Goal: Task Accomplishment & Management: Use online tool/utility

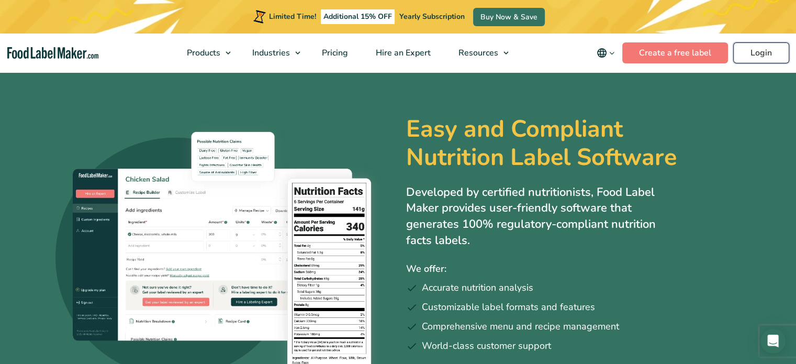
click at [749, 61] on link "Login" at bounding box center [761, 52] width 56 height 21
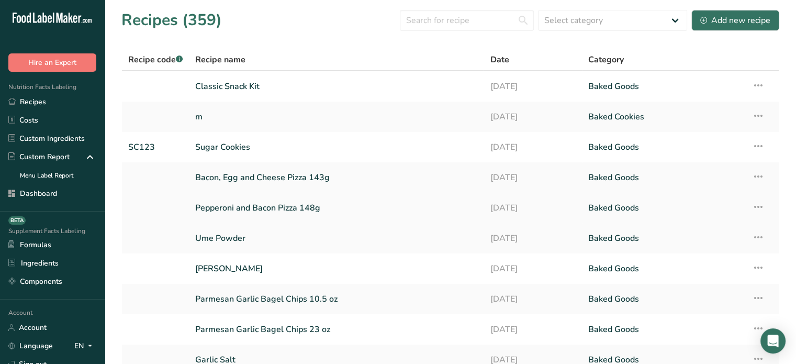
click at [344, 207] on link "Pepperoni and Bacon Pizza 148g" at bounding box center [336, 208] width 282 height 22
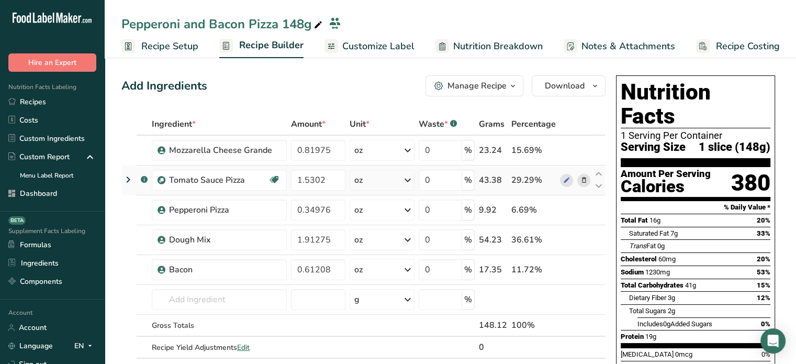
click at [132, 180] on icon at bounding box center [128, 179] width 13 height 19
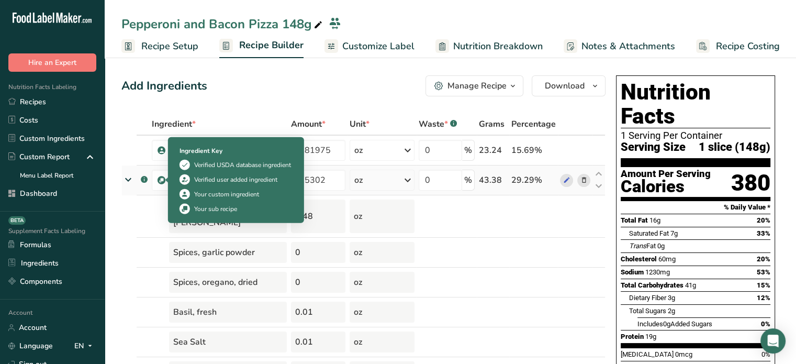
click at [162, 179] on img at bounding box center [162, 180] width 8 height 8
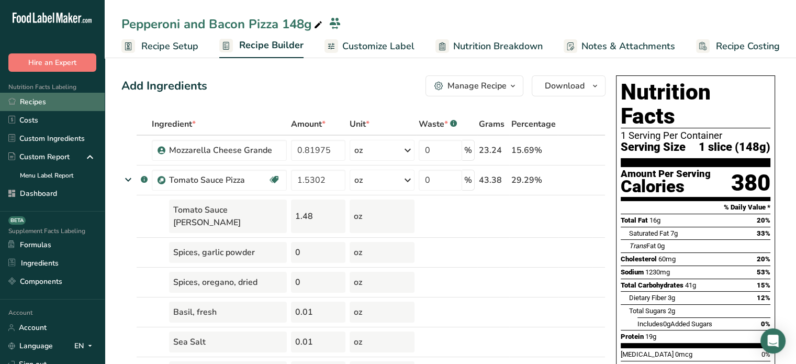
click at [72, 96] on link "Recipes" at bounding box center [52, 102] width 105 height 18
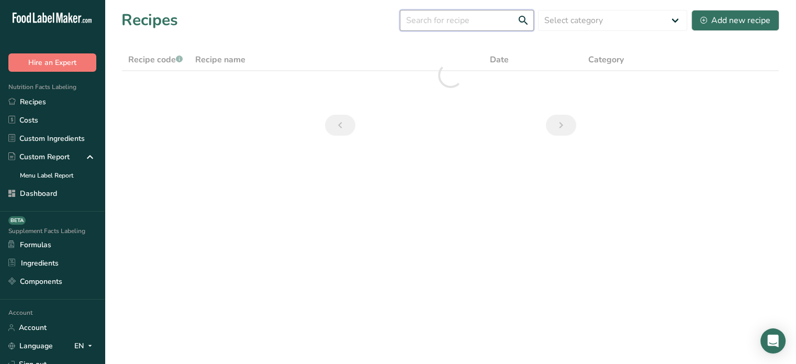
click at [501, 21] on input "text" at bounding box center [467, 20] width 134 height 21
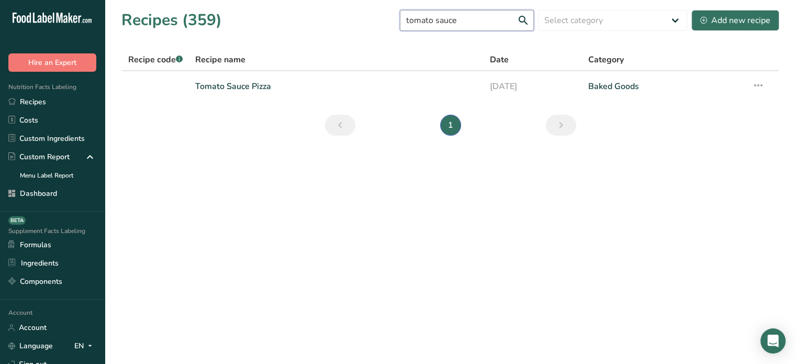
type input "tomato sauce"
click at [258, 85] on link "Tomato Sauce Pizza" at bounding box center [336, 86] width 282 height 22
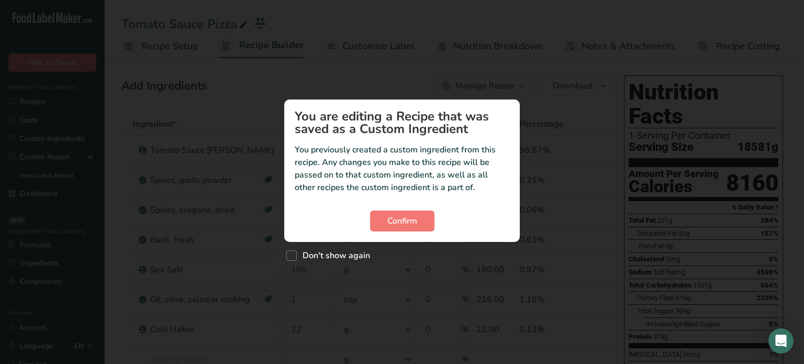
click at [400, 208] on section "You are editing a Recipe that was saved as a Custom Ingredient You previously c…" at bounding box center [402, 170] width 236 height 142
click at [393, 220] on span "Confirm" at bounding box center [402, 221] width 30 height 13
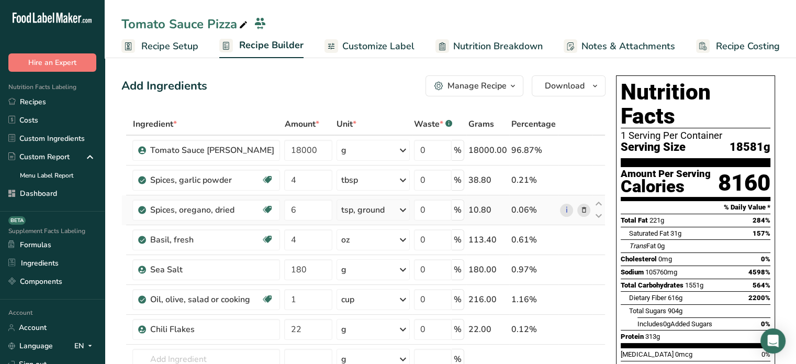
click at [584, 207] on icon at bounding box center [583, 210] width 7 height 11
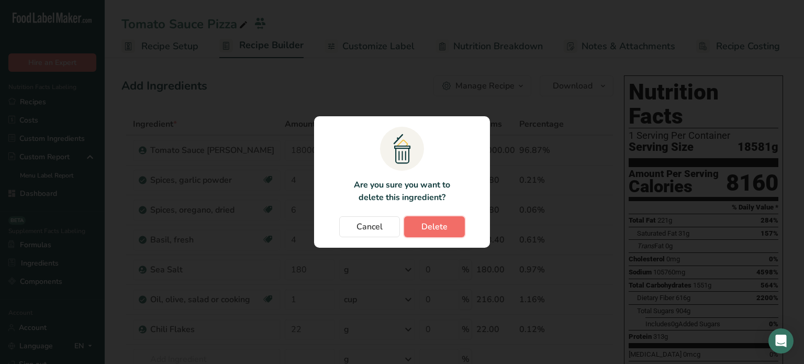
click at [456, 220] on button "Delete" at bounding box center [434, 226] width 61 height 21
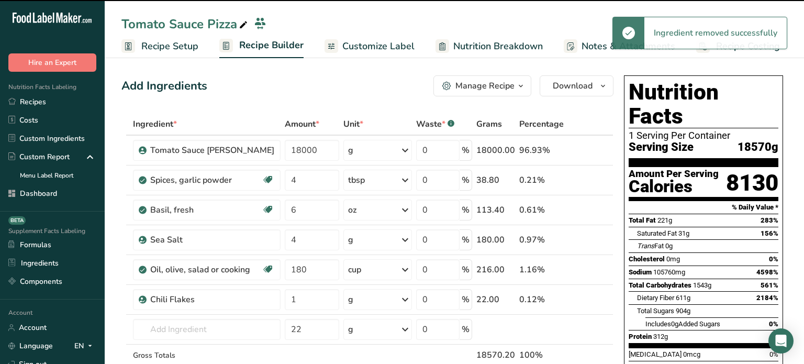
type input "4"
type input "180"
type input "1"
type input "22"
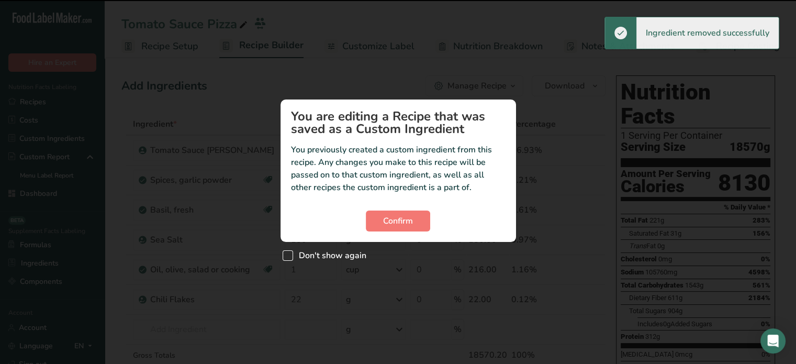
click at [321, 251] on span "Don't show again" at bounding box center [329, 255] width 73 height 10
click at [289, 252] on input "Don't show again" at bounding box center [286, 255] width 7 height 7
checkbox input "true"
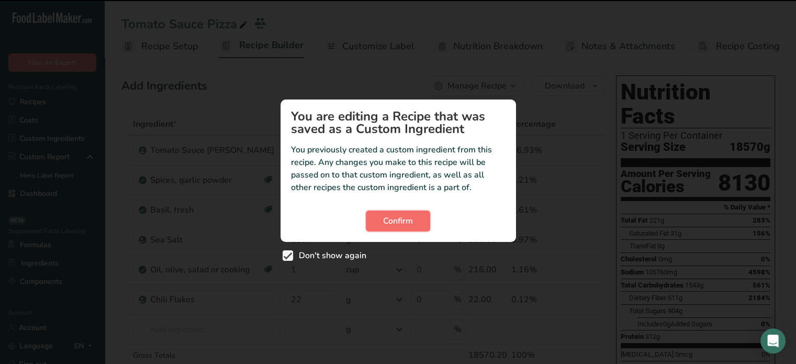
click at [392, 221] on span "Confirm" at bounding box center [398, 221] width 30 height 13
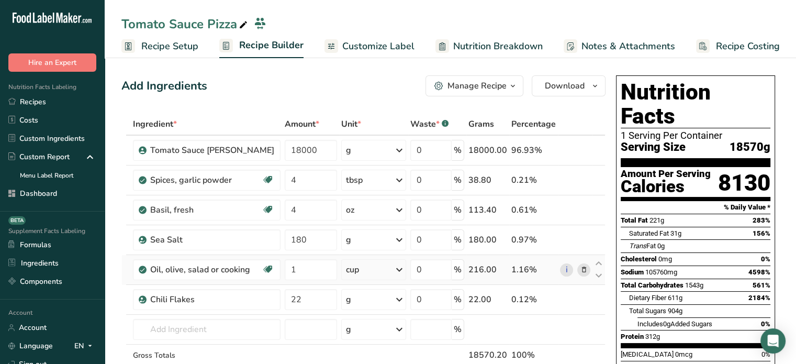
click at [580, 270] on icon at bounding box center [583, 269] width 7 height 11
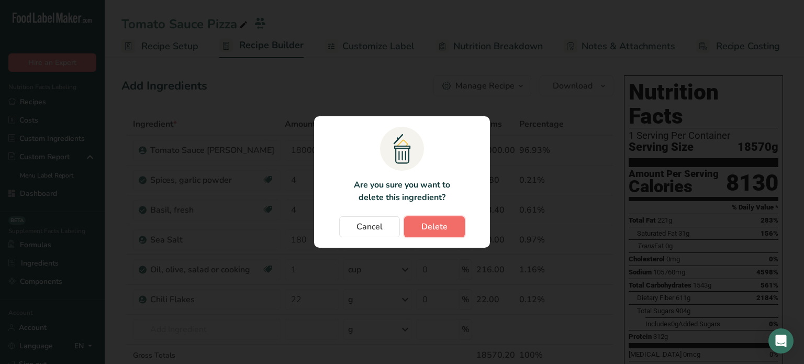
click at [442, 231] on span "Delete" at bounding box center [434, 226] width 26 height 13
type input "22"
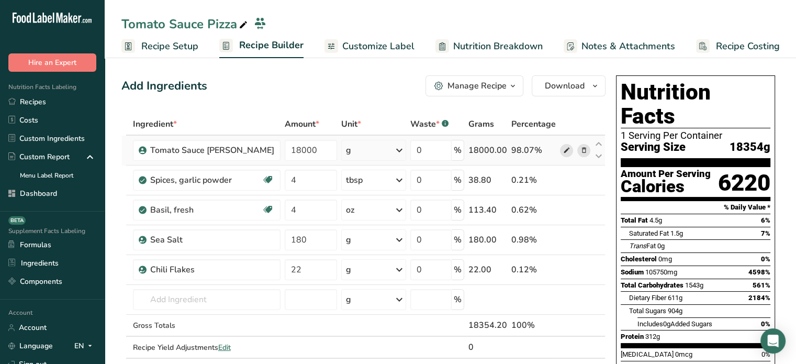
click at [563, 151] on icon at bounding box center [566, 150] width 7 height 11
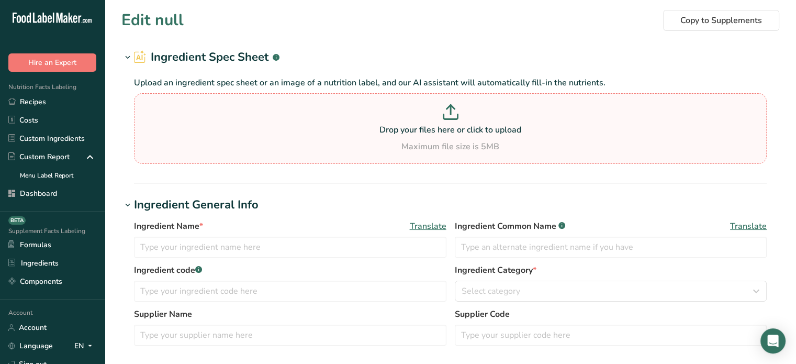
type input "Tomato Sauce Tony"
type input "Tomato Sauce"
type input "60"
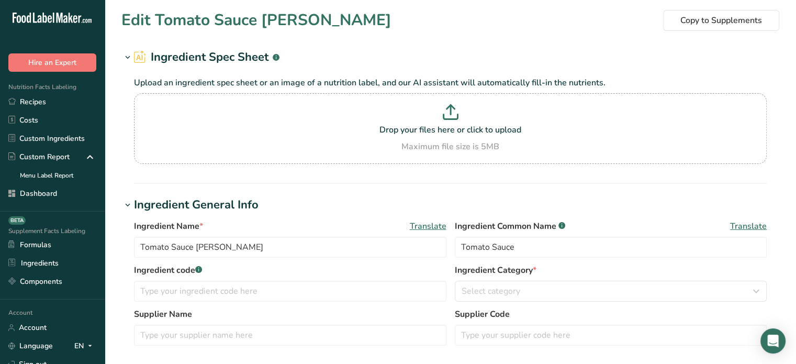
type input "20"
type KJ "83.7"
type Fat "0"
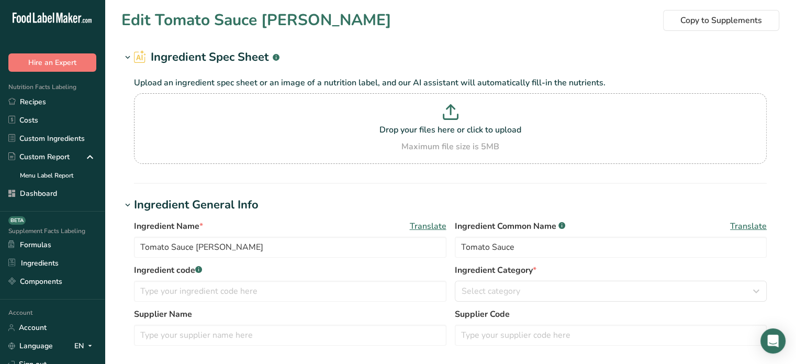
type input "0"
type input "120"
type Carbohydrates "5"
type Fiber "2"
type Sugars "3"
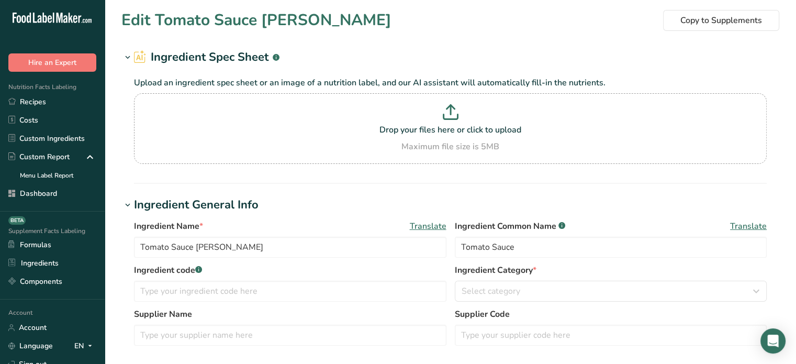
type Sugars "0"
type input "1"
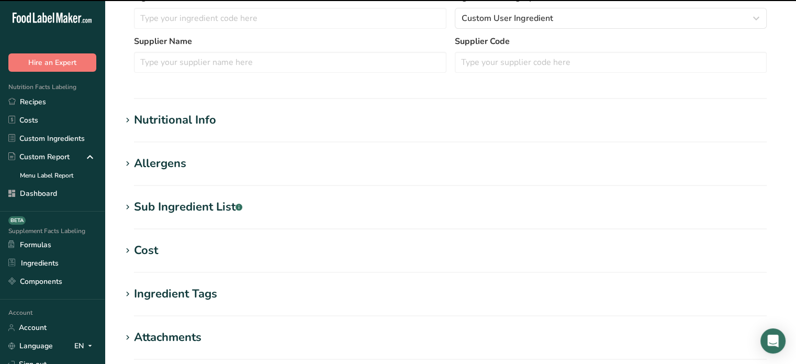
click at [239, 125] on h1 "Nutritional Info" at bounding box center [450, 120] width 658 height 17
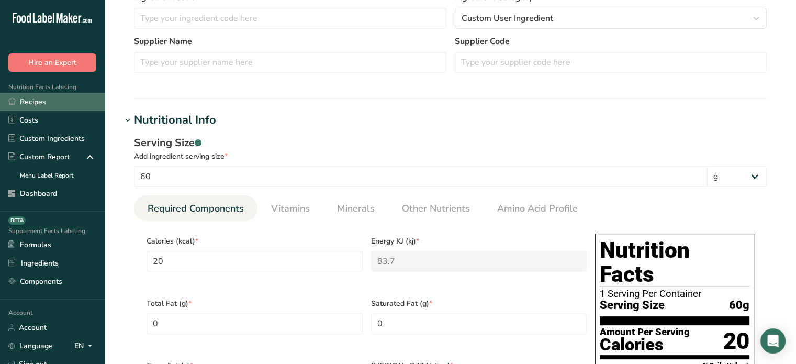
click at [26, 106] on link "Recipes" at bounding box center [52, 102] width 105 height 18
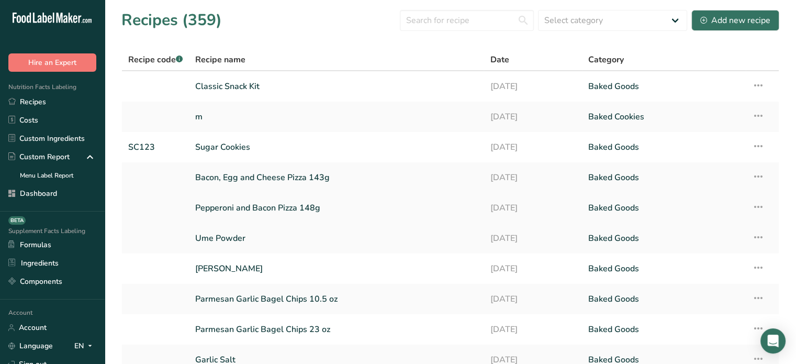
click at [319, 203] on link "Pepperoni and Bacon Pizza 148g" at bounding box center [336, 208] width 282 height 22
